Goal: Information Seeking & Learning: Learn about a topic

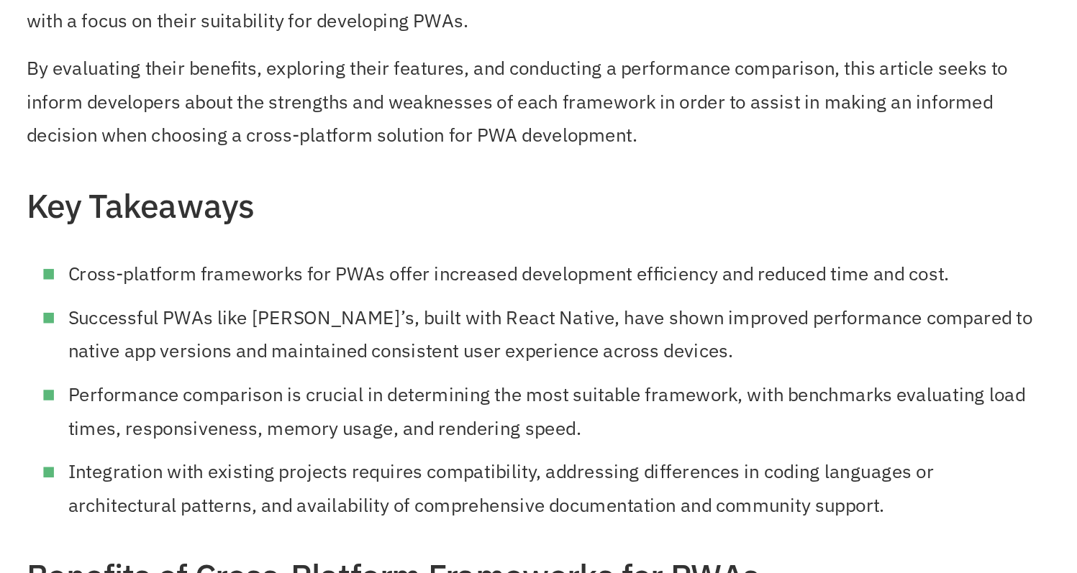
click at [397, 359] on li "Successful PWAs like [PERSON_NAME]’s, built with React Native, have shown impro…" at bounding box center [646, 366] width 669 height 46
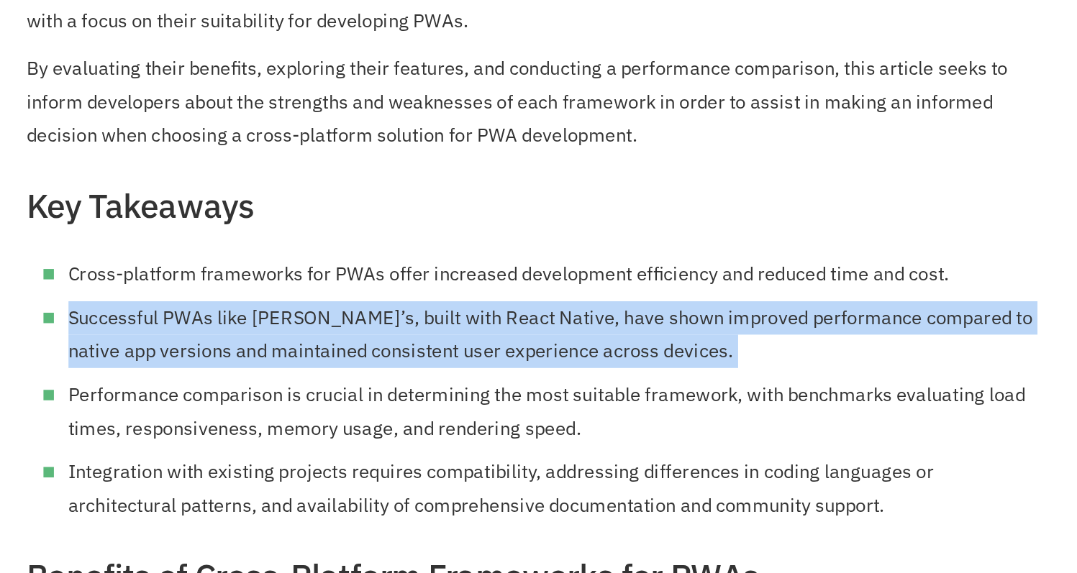
click at [397, 359] on li "Successful PWAs like [PERSON_NAME]’s, built with React Native, have shown impro…" at bounding box center [646, 366] width 669 height 46
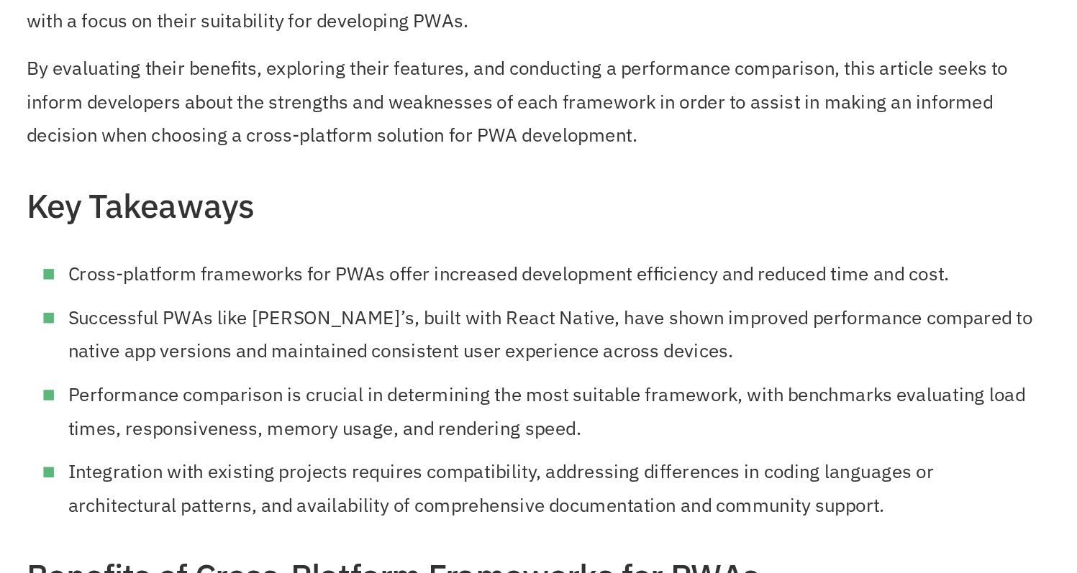
click at [434, 359] on li "Successful PWAs like [PERSON_NAME]’s, built with React Native, have shown impro…" at bounding box center [646, 366] width 669 height 46
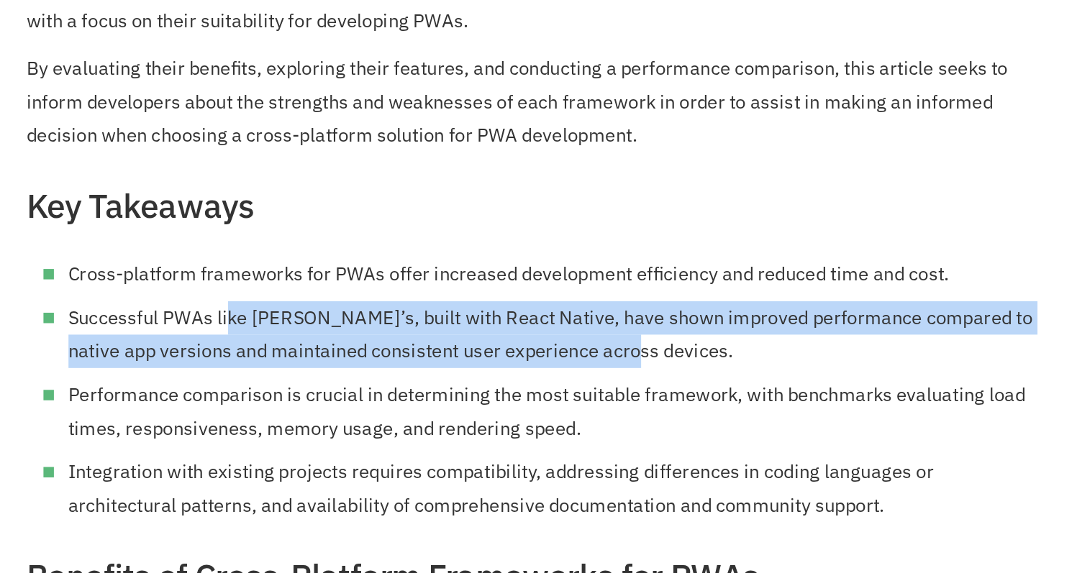
drag, startPoint x: 422, startPoint y: 355, endPoint x: 677, endPoint y: 371, distance: 255.9
click at [679, 371] on li "Successful PWAs like [PERSON_NAME]’s, built with React Native, have shown impro…" at bounding box center [646, 366] width 669 height 46
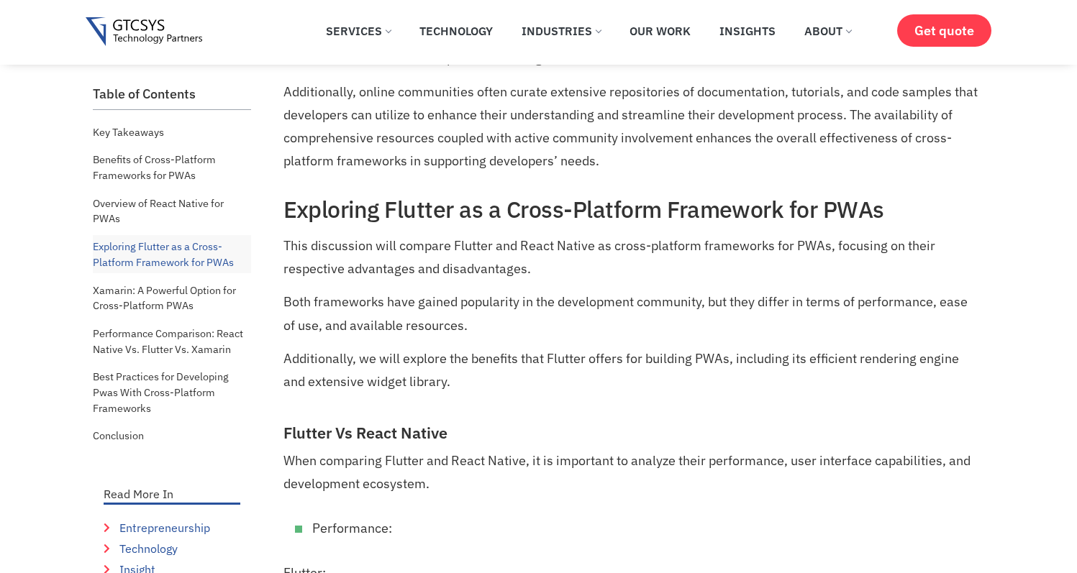
scroll to position [4308, 0]
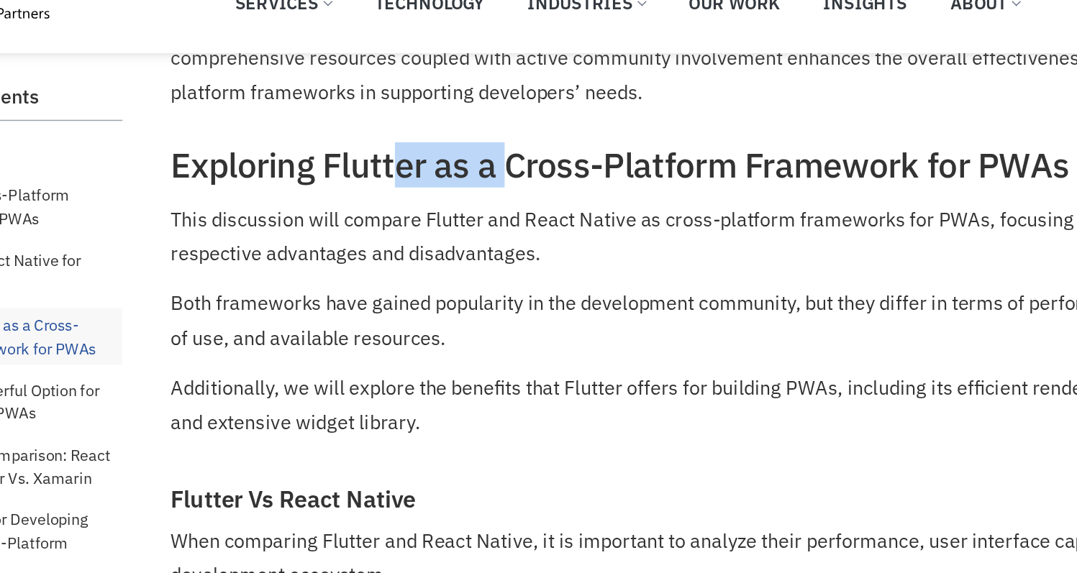
drag, startPoint x: 435, startPoint y: 87, endPoint x: 507, endPoint y: 87, distance: 72.7
click at [507, 126] on h2 "Exploring Flutter as a Cross-Platform Framework for PWAs" at bounding box center [632, 139] width 698 height 27
